Goal: Contribute content

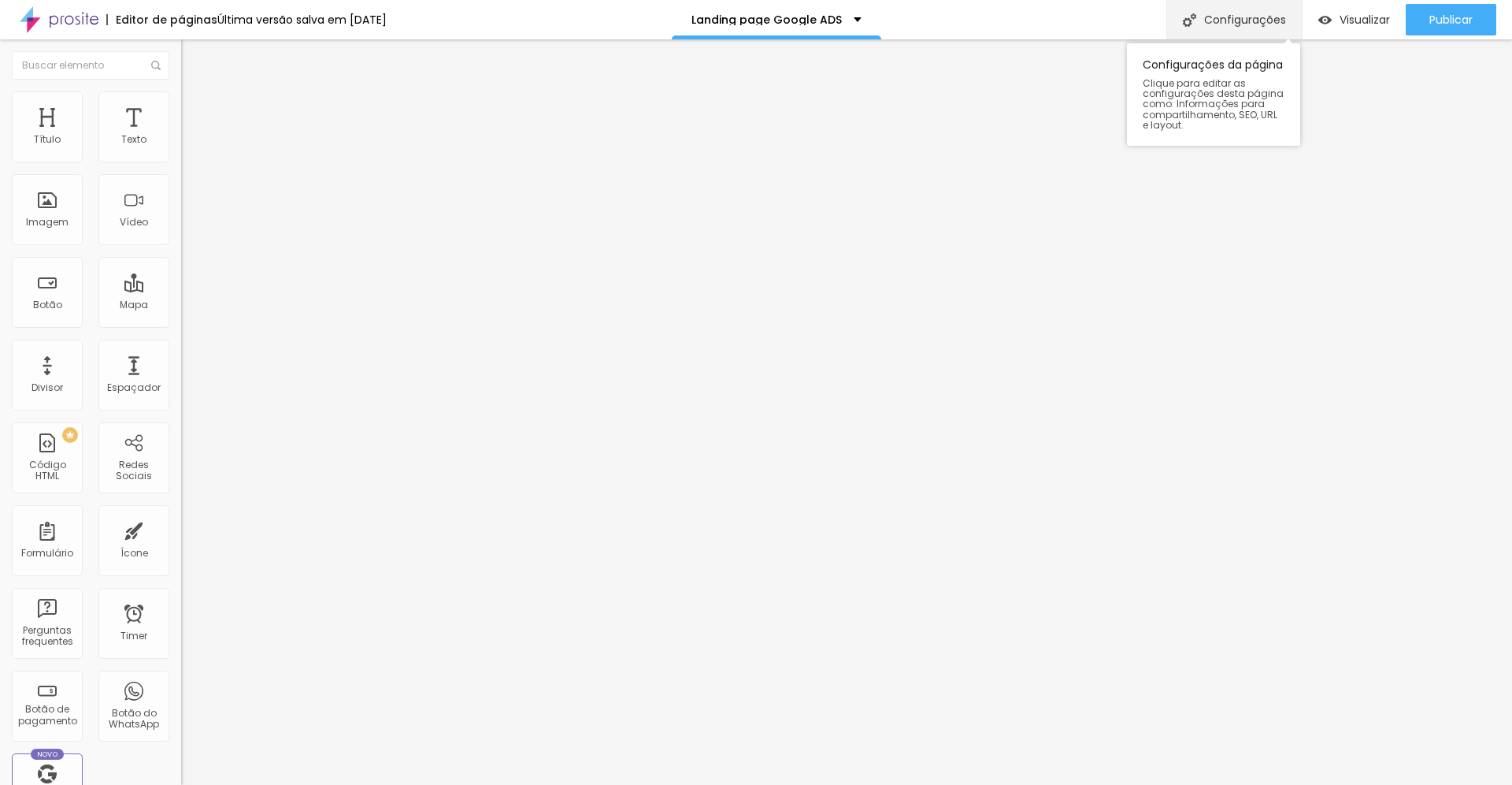
click at [1252, 11] on div "Configurações" at bounding box center [1234, 20] width 135 height 40
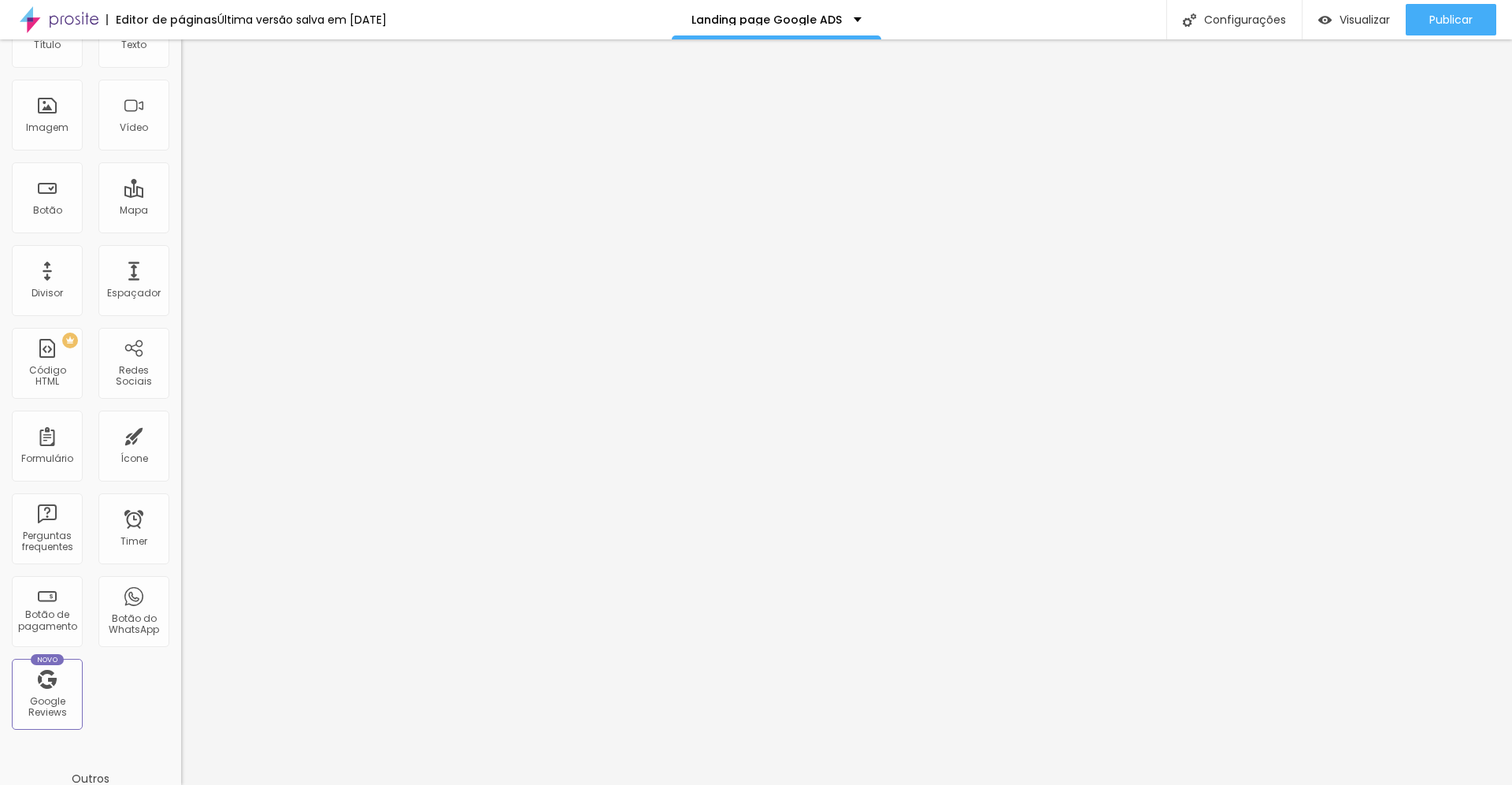
scroll to position [279, 0]
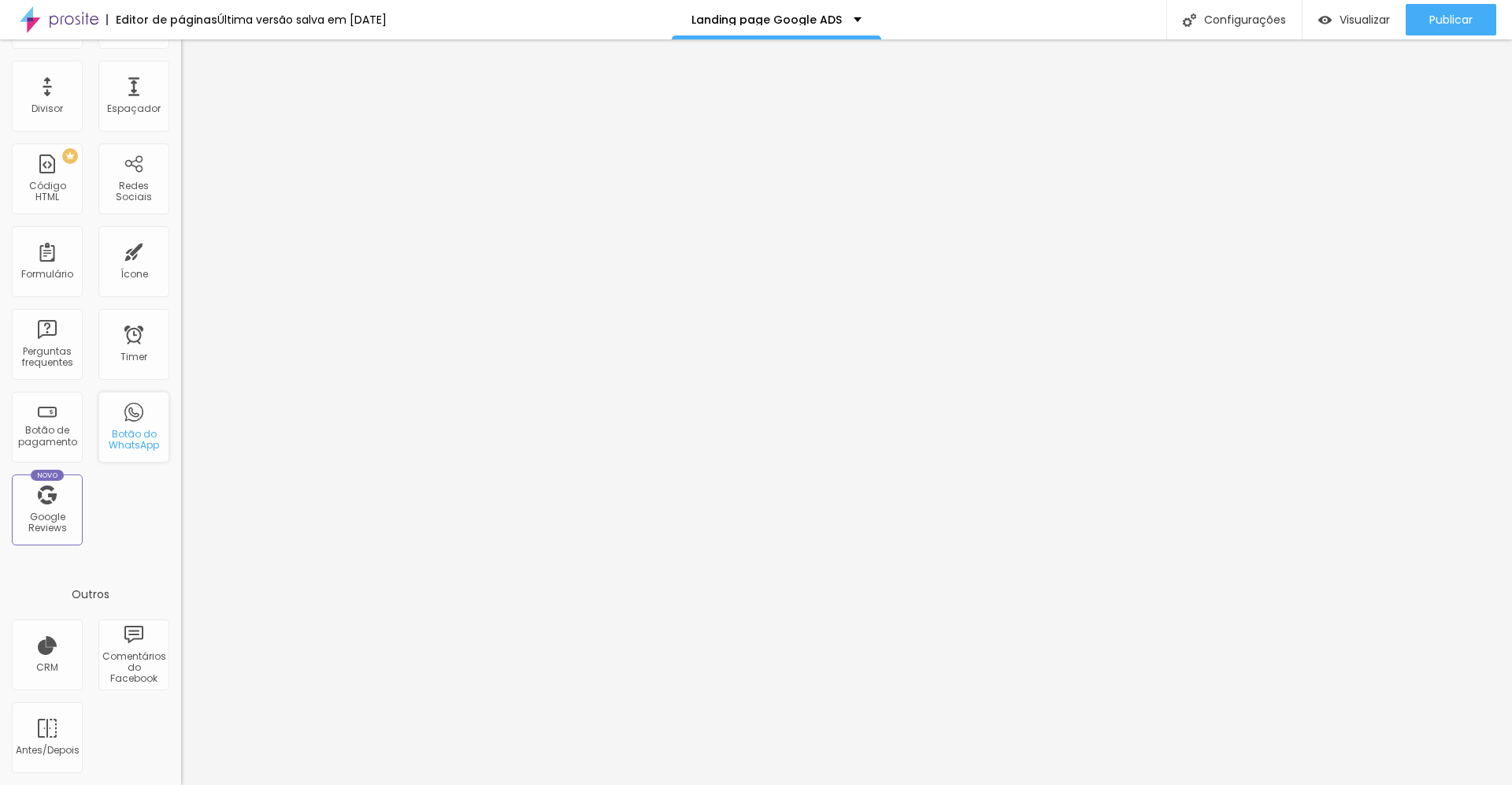
click at [122, 443] on div "Botão do WhatsApp" at bounding box center [133, 440] width 62 height 23
click at [123, 443] on div "Botão do WhatsApp" at bounding box center [133, 440] width 62 height 23
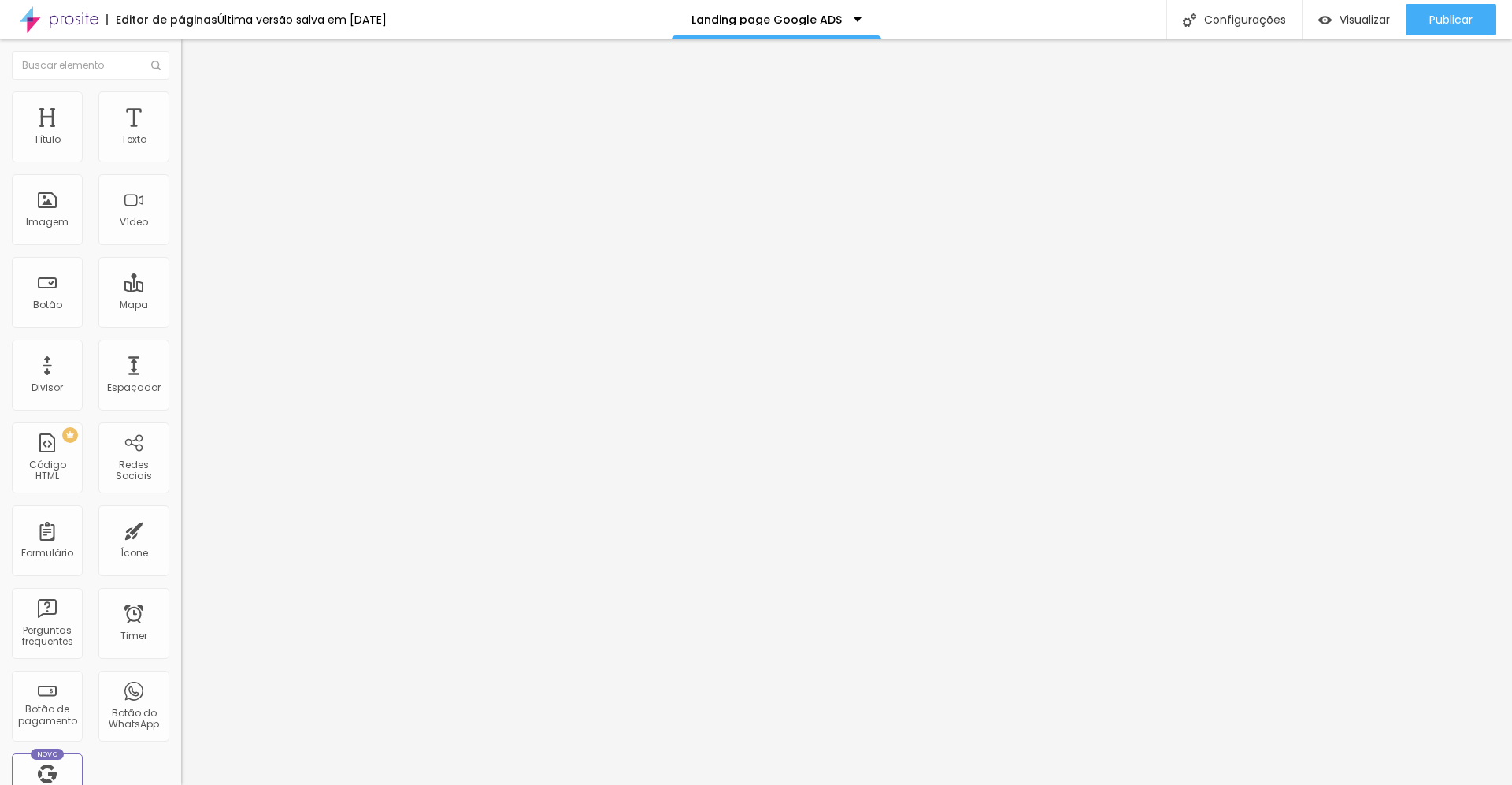
drag, startPoint x: 120, startPoint y: 289, endPoint x: 57, endPoint y: 288, distance: 63.0
click at [182, 545] on textarea "Olá, cheguei até você pela página {page_title} e gostaria de mais informações" at bounding box center [270, 558] width 178 height 26
click at [1447, 22] on span "Publicar" at bounding box center [1451, 19] width 43 height 12
click at [1455, 21] on span "Publicar" at bounding box center [1451, 19] width 43 height 12
